Goal: Navigation & Orientation: Find specific page/section

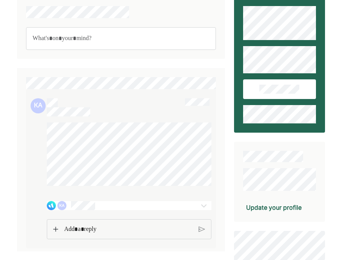
scroll to position [12, 0]
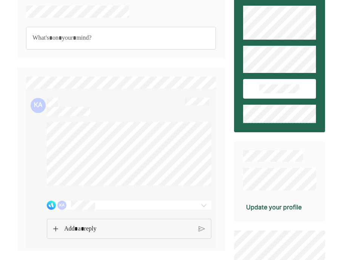
click at [125, 210] on div "KA" at bounding box center [115, 205] width 137 height 9
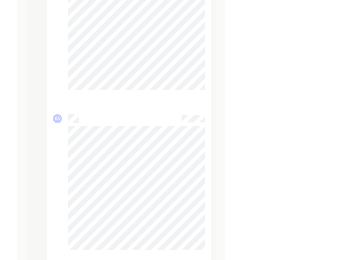
scroll to position [1276, 0]
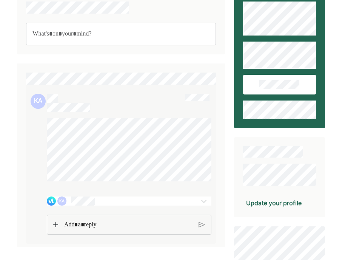
scroll to position [179, 0]
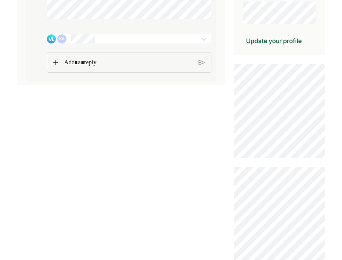
click at [102, 43] on div "KA" at bounding box center [115, 38] width 137 height 9
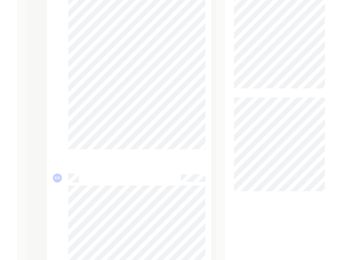
scroll to position [247, 0]
